Goal: Transaction & Acquisition: Subscribe to service/newsletter

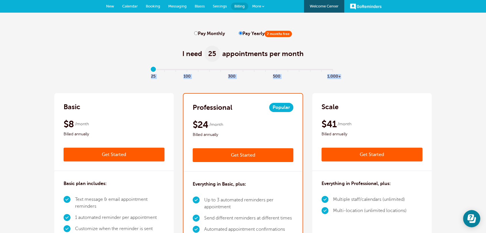
drag, startPoint x: 147, startPoint y: 71, endPoint x: 164, endPoint y: 71, distance: 16.7
type input "0"
drag, startPoint x: 151, startPoint y: 70, endPoint x: 138, endPoint y: 70, distance: 12.7
click at [150, 70] on input "range" at bounding box center [243, 70] width 186 height 1
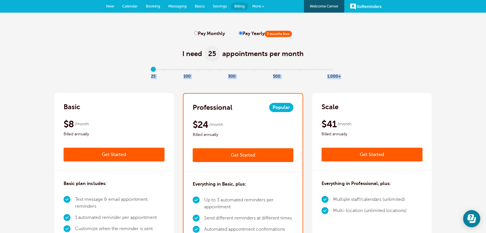
drag, startPoint x: 155, startPoint y: 70, endPoint x: 138, endPoint y: 69, distance: 17.3
click at [150, 70] on input "range" at bounding box center [243, 70] width 186 height 1
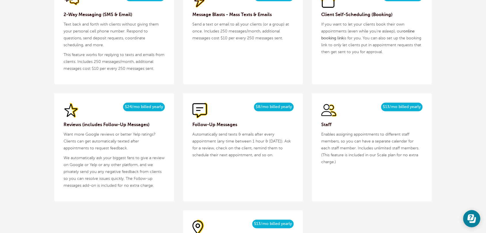
scroll to position [596, 0]
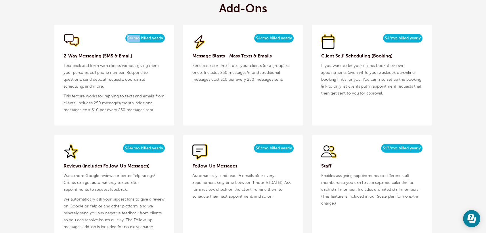
drag, startPoint x: 140, startPoint y: 37, endPoint x: 114, endPoint y: 37, distance: 26.2
click at [114, 37] on div "$5/month $4/mo billed yearly" at bounding box center [114, 42] width 101 height 16
copy span "$4/mo"
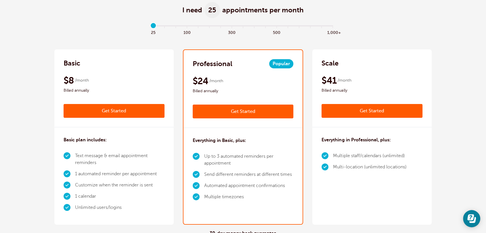
scroll to position [74, 0]
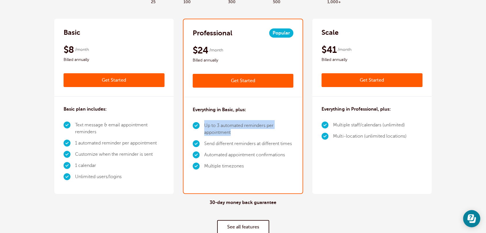
drag, startPoint x: 235, startPoint y: 132, endPoint x: 216, endPoint y: 131, distance: 19.0
click at [204, 125] on li "Up to 3 automated reminders per appointment" at bounding box center [248, 129] width 89 height 18
copy li "Up to 3 automated reminders per appointment"
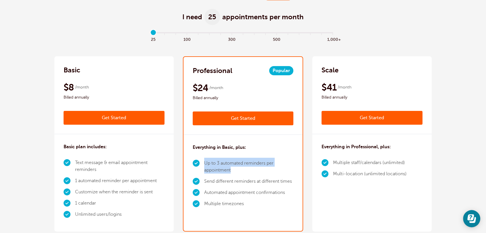
scroll to position [0, 0]
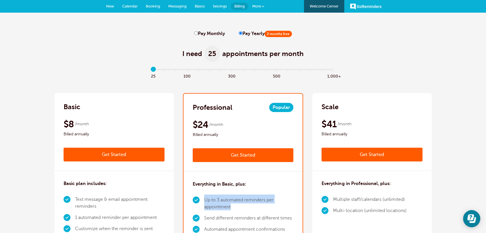
click at [331, 6] on link "Welcome Center" at bounding box center [324, 6] width 40 height 13
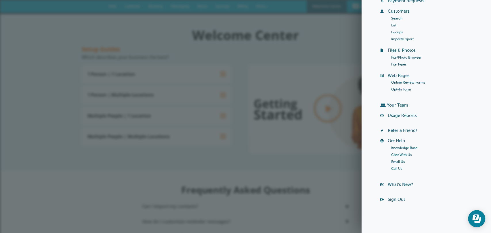
click at [395, 196] on div "Welcome Center Billing Payment Requests Customers Search List Groups Import/Exp…" at bounding box center [426, 91] width 109 height 234
click at [395, 200] on link "Sign Out" at bounding box center [396, 199] width 17 height 5
